Goal: Task Accomplishment & Management: Use online tool/utility

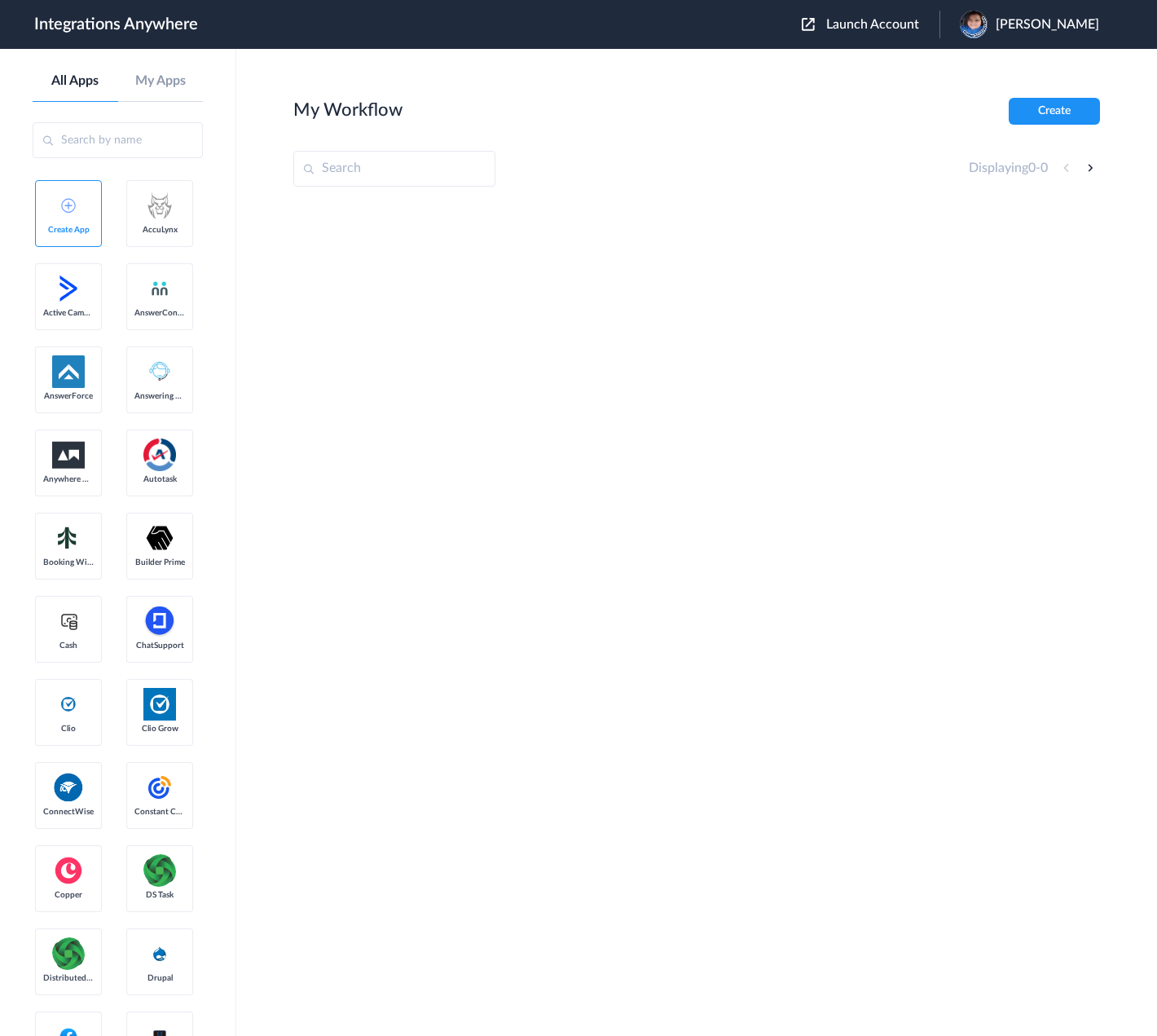
click at [892, 21] on span "Launch Account" at bounding box center [873, 24] width 93 height 13
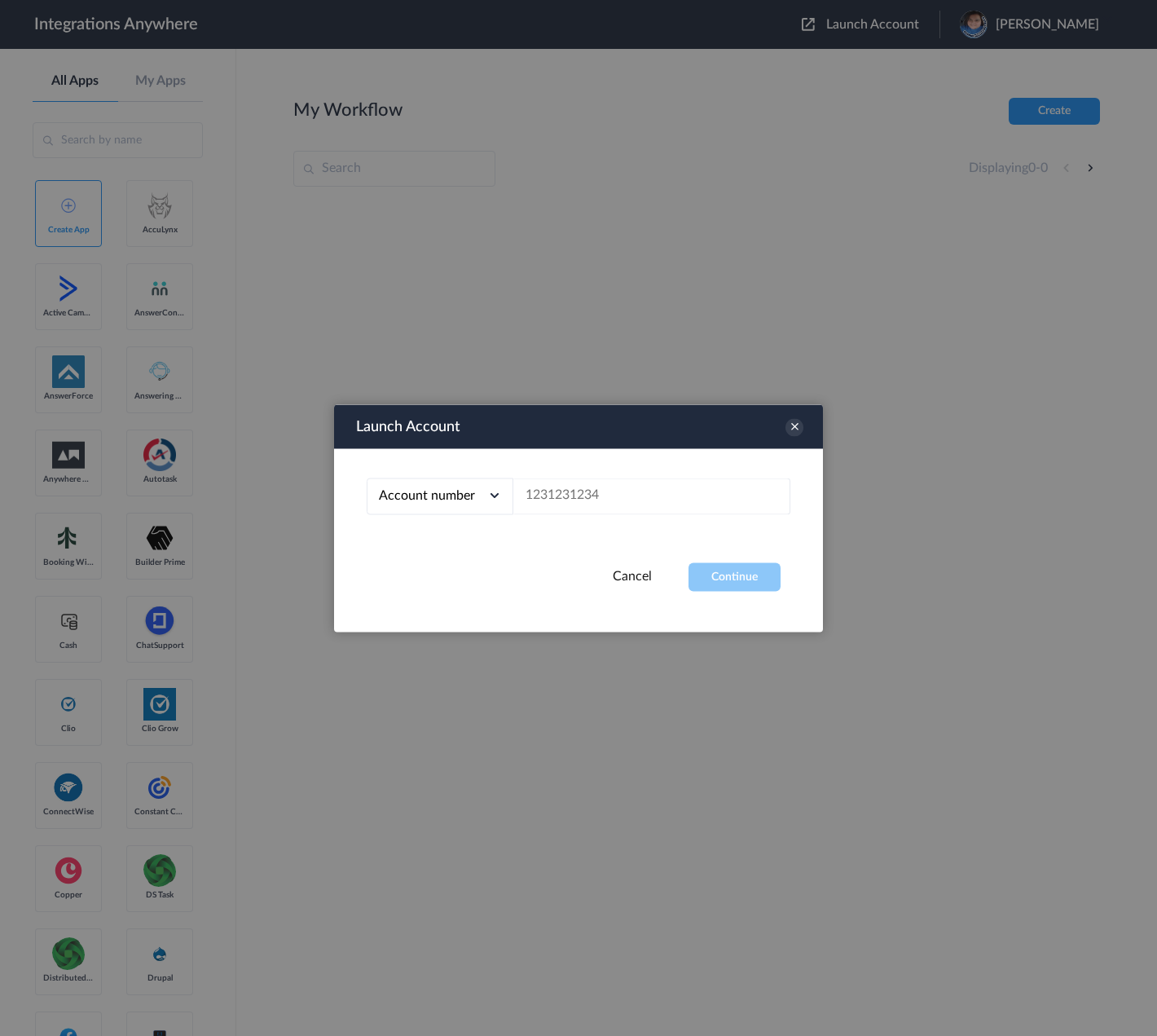
click at [827, 26] on div at bounding box center [578, 518] width 1157 height 1036
click at [604, 493] on input "text" at bounding box center [651, 495] width 277 height 36
paste input "1260011270"
type input "1260011270"
click at [714, 573] on button "Continue" at bounding box center [734, 577] width 92 height 28
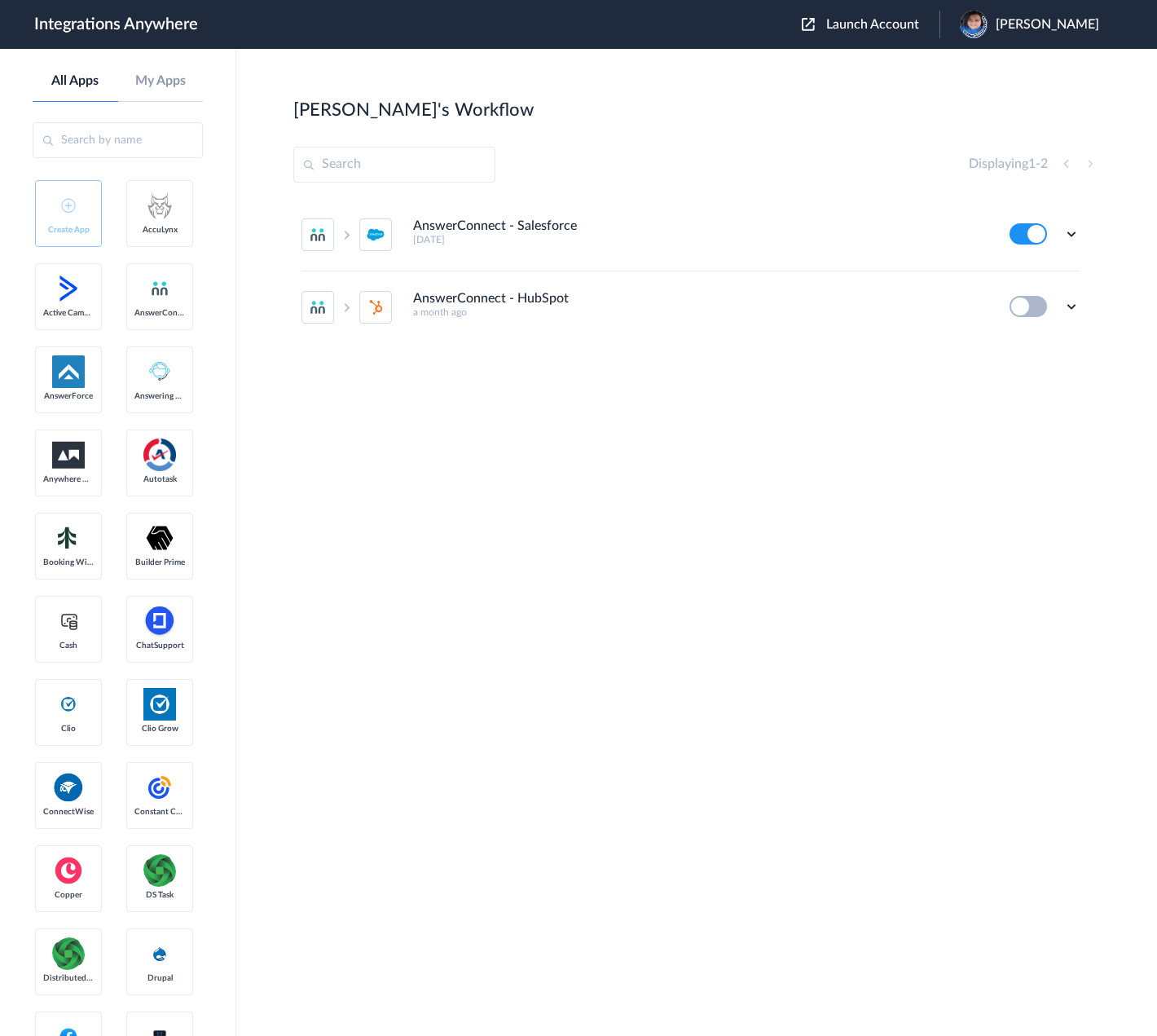
click at [1025, 302] on button at bounding box center [1028, 307] width 37 height 21
click at [1015, 310] on button at bounding box center [1028, 307] width 37 height 21
click at [1075, 308] on icon at bounding box center [1071, 307] width 16 height 16
click at [918, 502] on section "[PERSON_NAME]'s Workflow Create Displaying 1 - 2 AnswerConnect - Salesforce [DA…" at bounding box center [696, 591] width 806 height 987
